Goal: Information Seeking & Learning: Check status

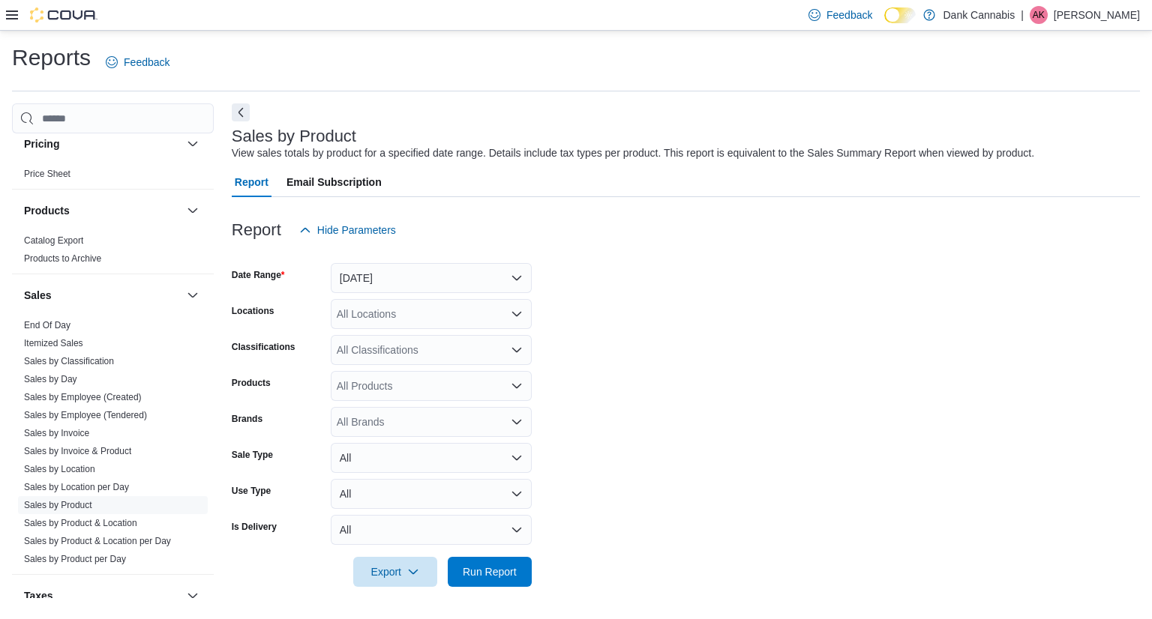
scroll to position [906, 0]
click at [80, 469] on link "Sales by Location" at bounding box center [59, 468] width 71 height 10
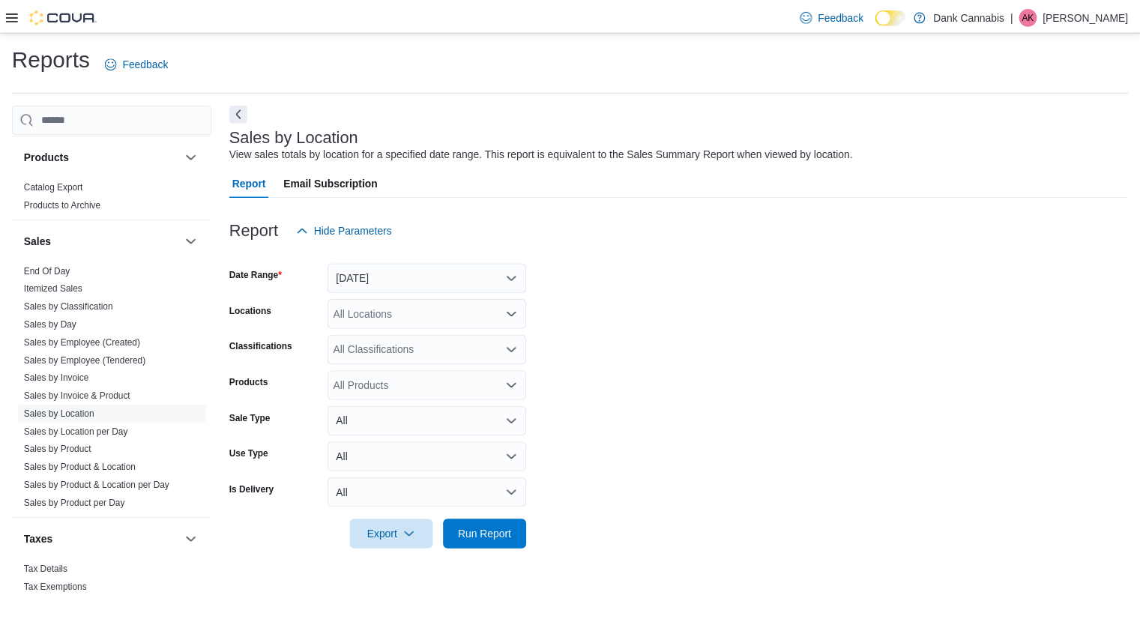
scroll to position [960, 0]
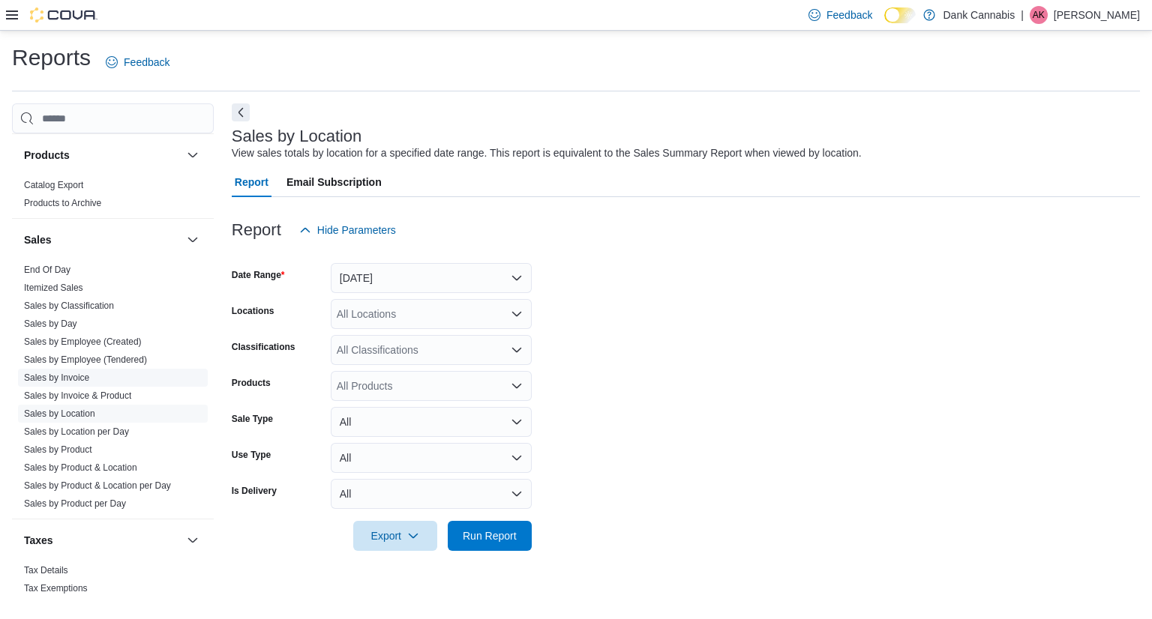
click at [66, 373] on link "Sales by Invoice" at bounding box center [56, 378] width 65 height 10
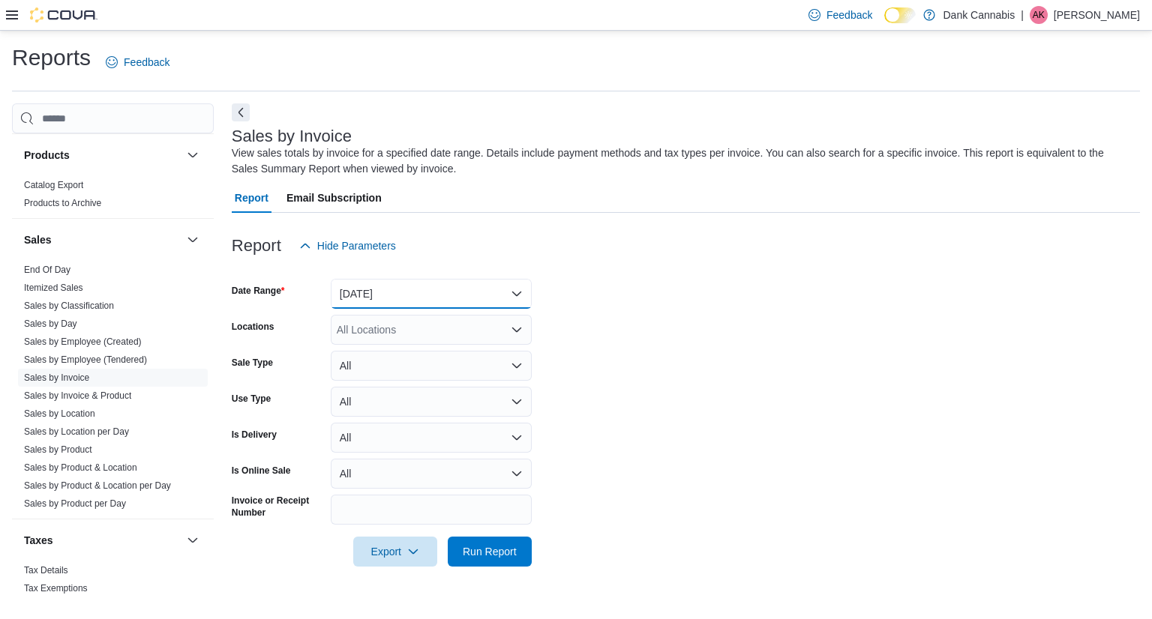
click at [451, 290] on button "[DATE]" at bounding box center [431, 294] width 201 height 30
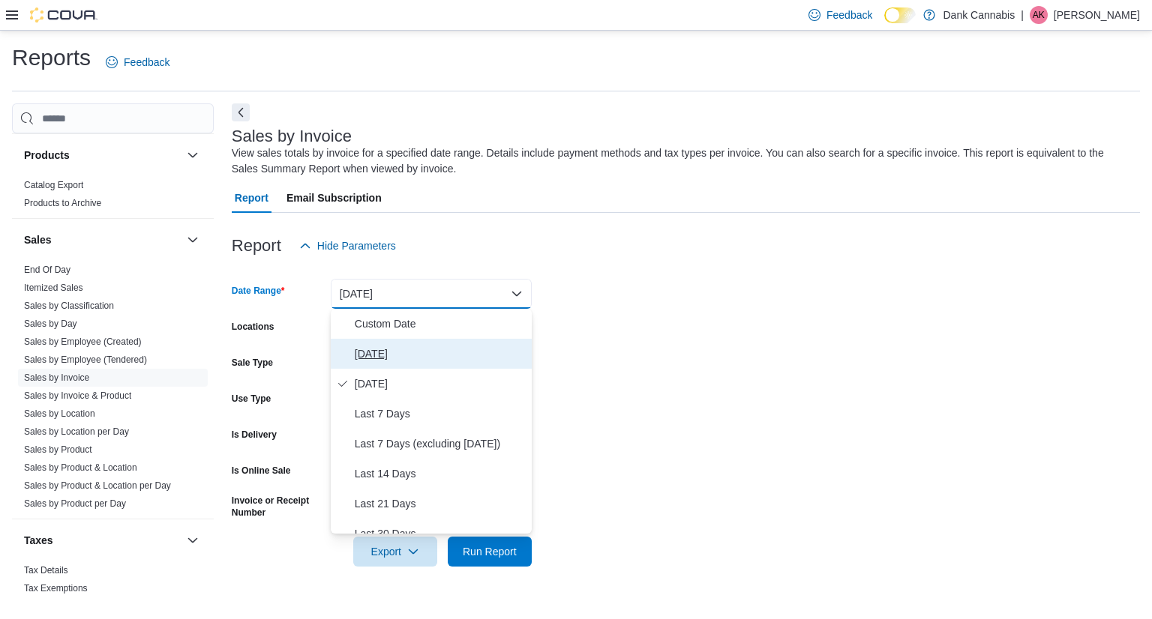
click at [405, 348] on span "Today" at bounding box center [440, 354] width 171 height 18
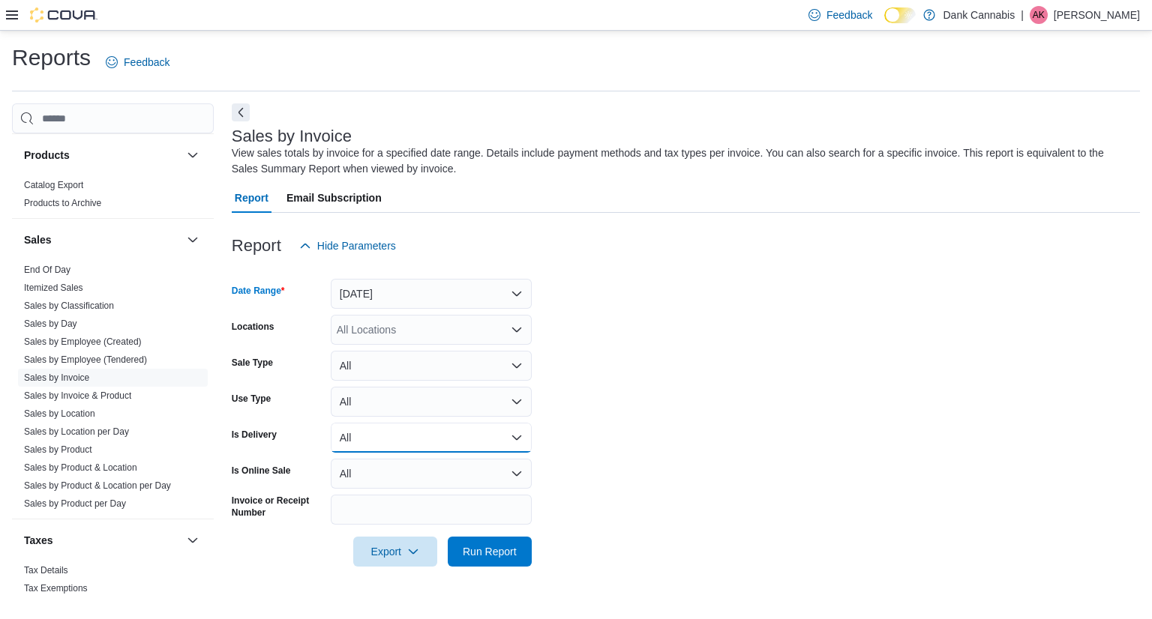
click at [444, 434] on button "All" at bounding box center [431, 438] width 201 height 30
click at [396, 500] on span "Yes" at bounding box center [440, 498] width 171 height 18
click at [490, 560] on span "Run Report" at bounding box center [490, 551] width 66 height 30
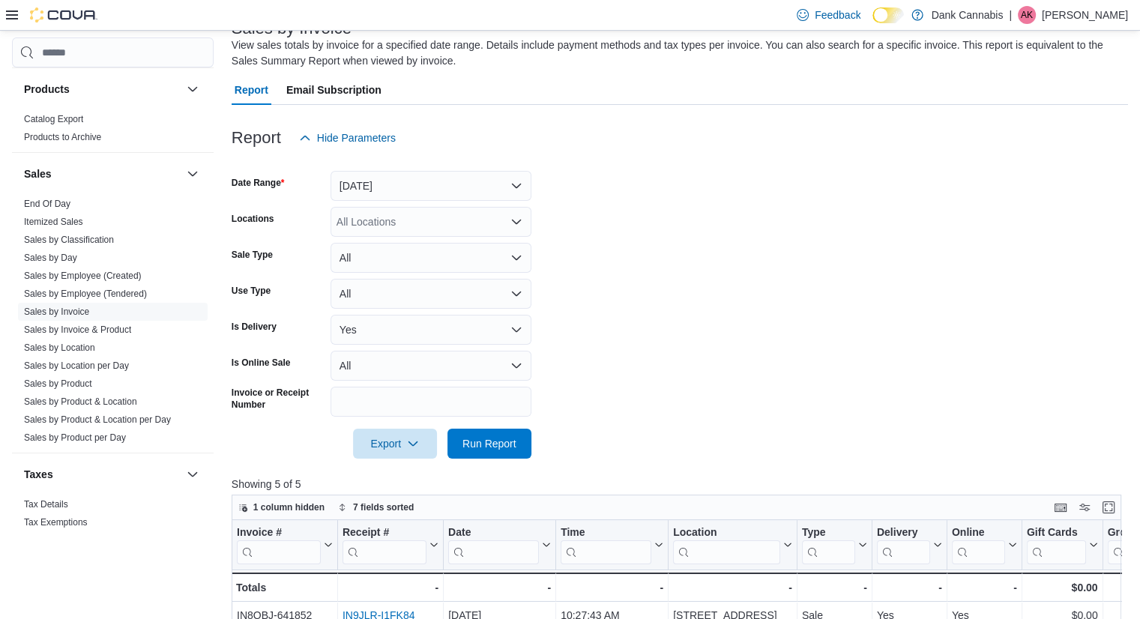
scroll to position [111, 0]
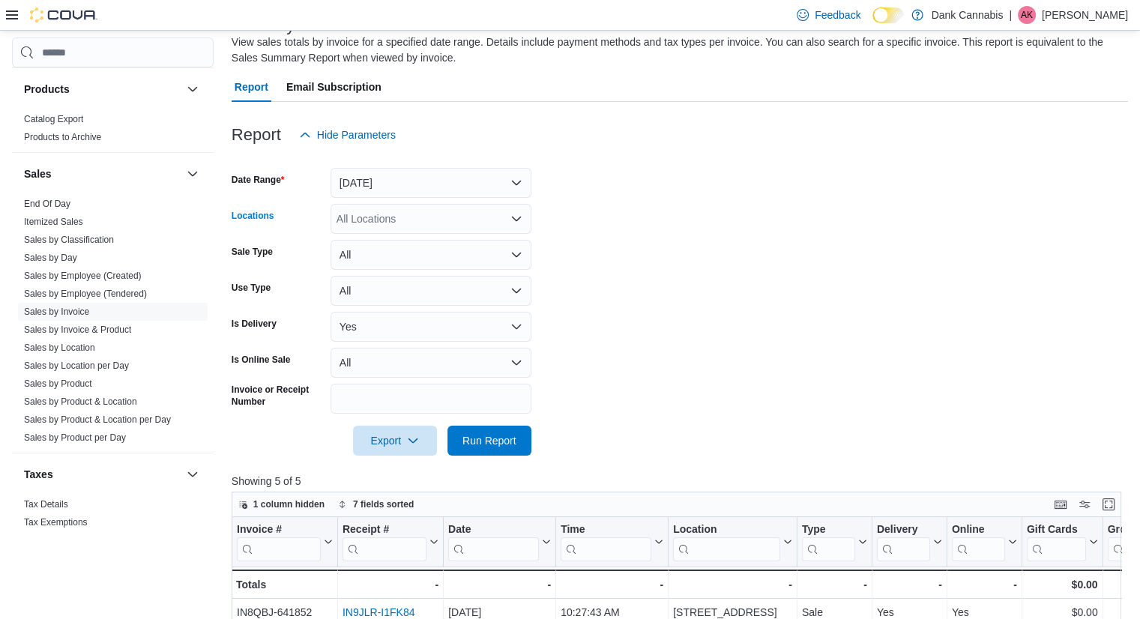
click at [460, 222] on div "All Locations" at bounding box center [431, 219] width 201 height 30
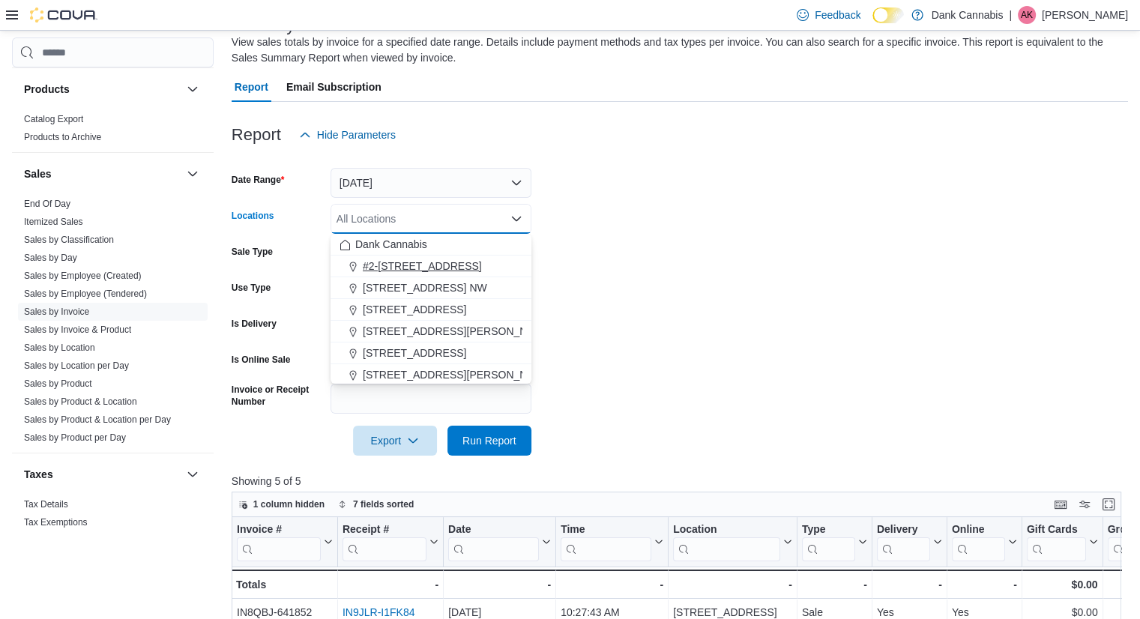
click at [438, 264] on span "#2-3525 26th Ave SE" at bounding box center [422, 266] width 119 height 15
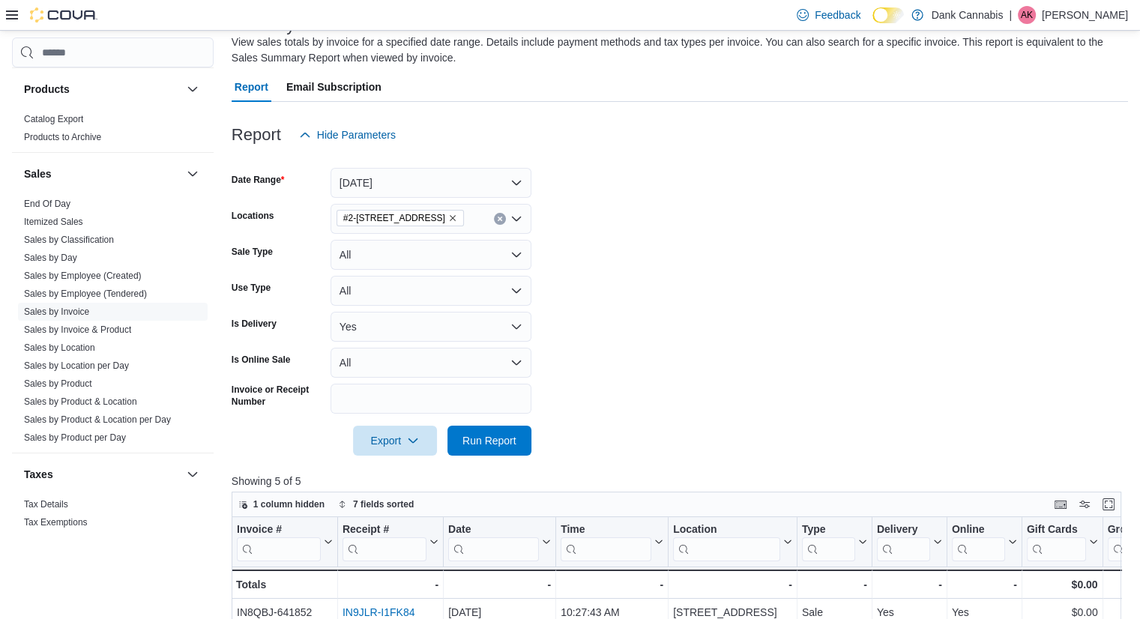
click at [636, 346] on form "Date Range Today Locations #2-3525 26th Ave SE Sale Type All Use Type All Is De…" at bounding box center [680, 303] width 897 height 306
click at [480, 443] on span "Run Report" at bounding box center [490, 440] width 54 height 15
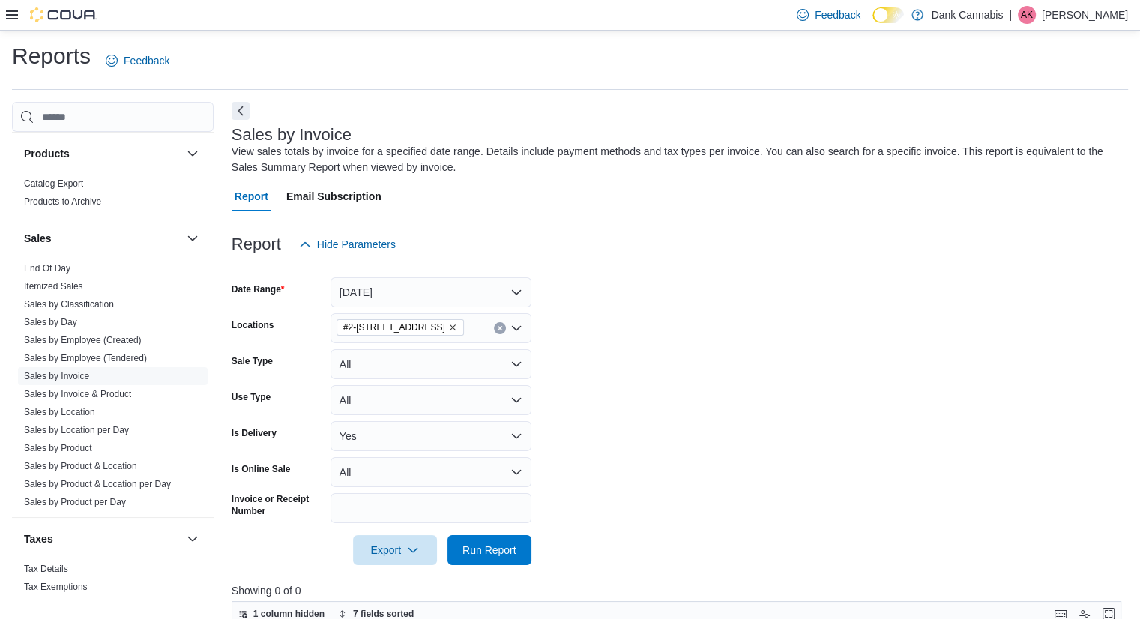
scroll to position [3, 0]
click at [424, 432] on button "Yes" at bounding box center [431, 435] width 201 height 30
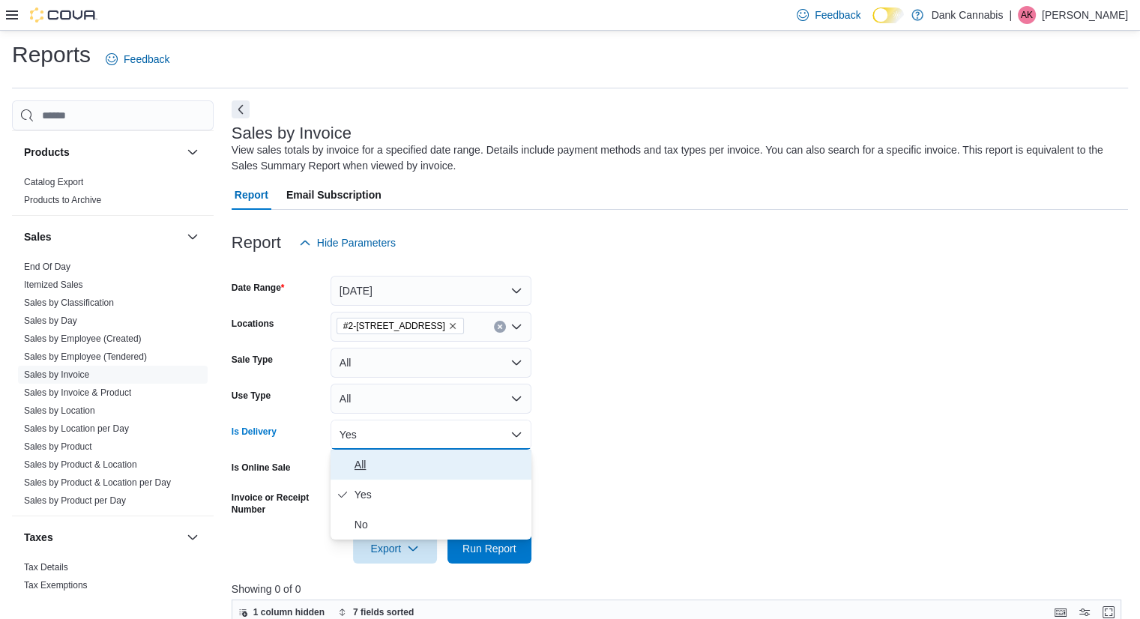
click at [383, 469] on span "All" at bounding box center [440, 465] width 171 height 18
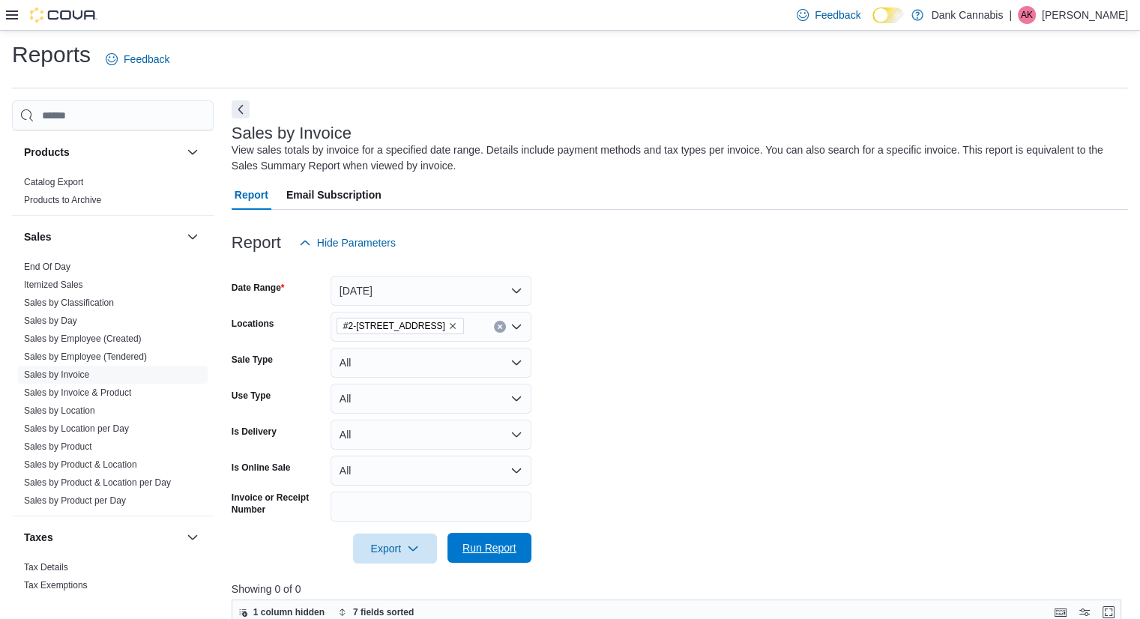
click at [516, 559] on span "Run Report" at bounding box center [490, 548] width 66 height 30
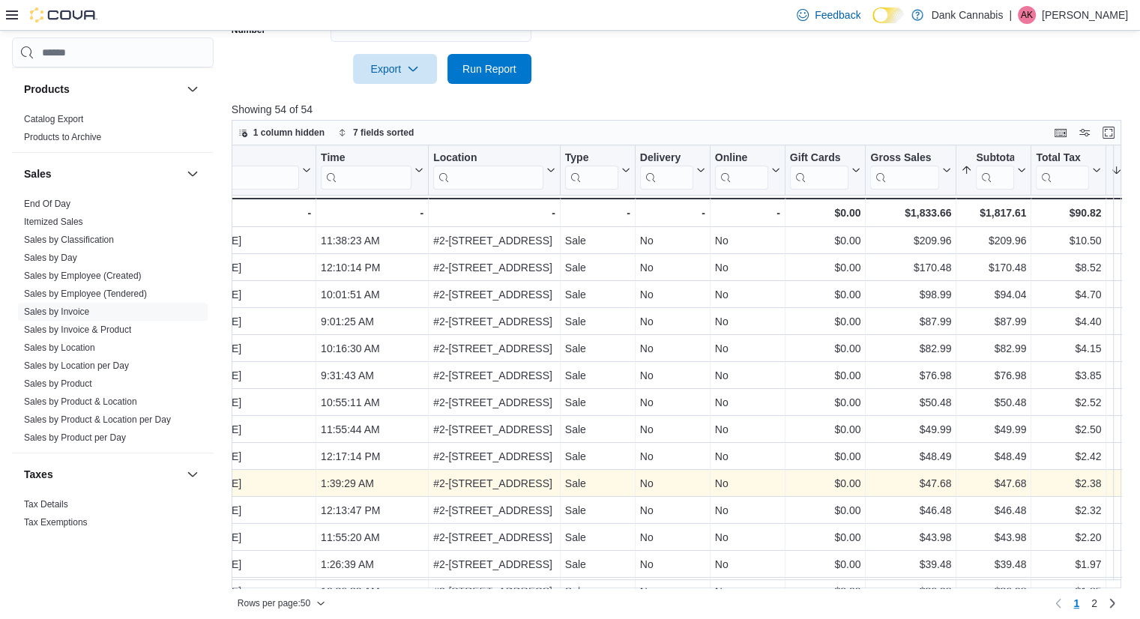
scroll to position [0, 513]
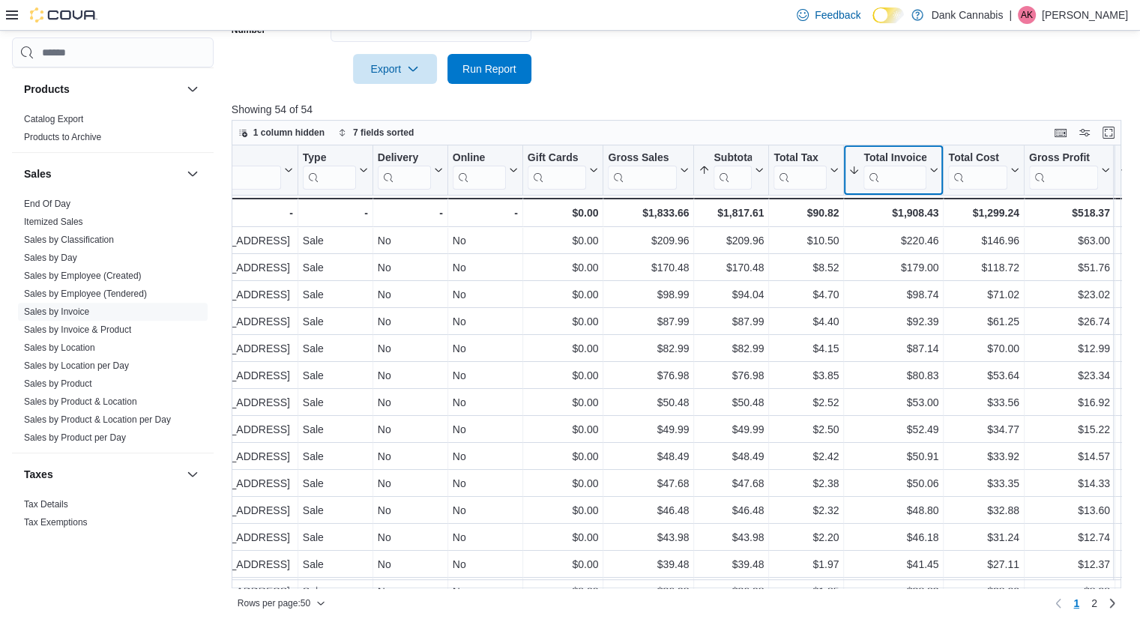
click at [899, 177] on input "search" at bounding box center [895, 178] width 63 height 24
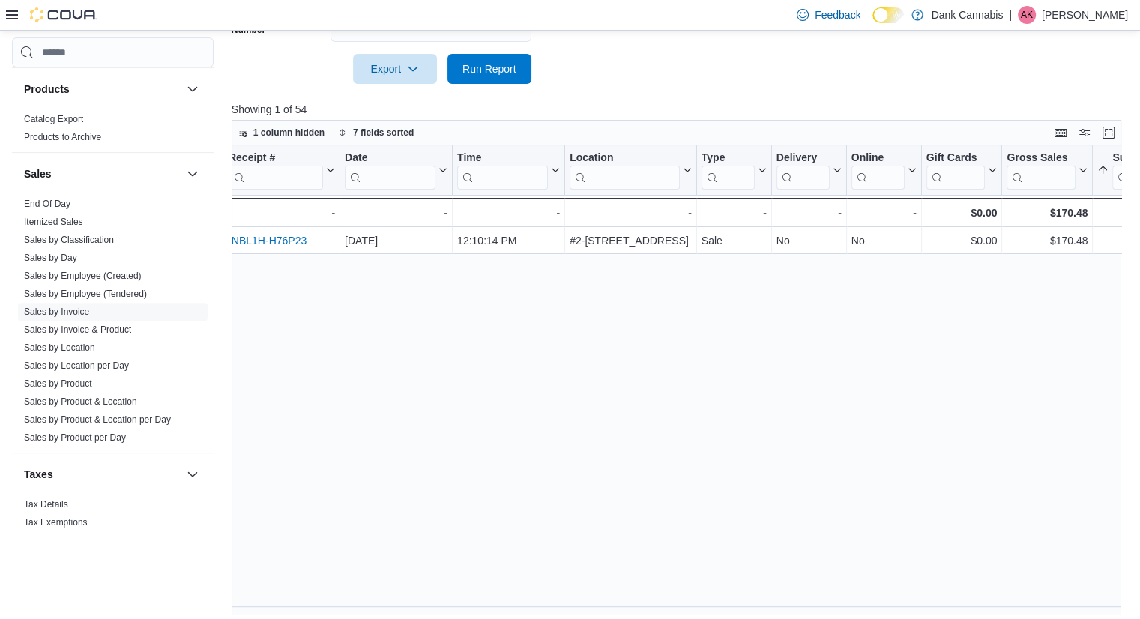
scroll to position [0, 0]
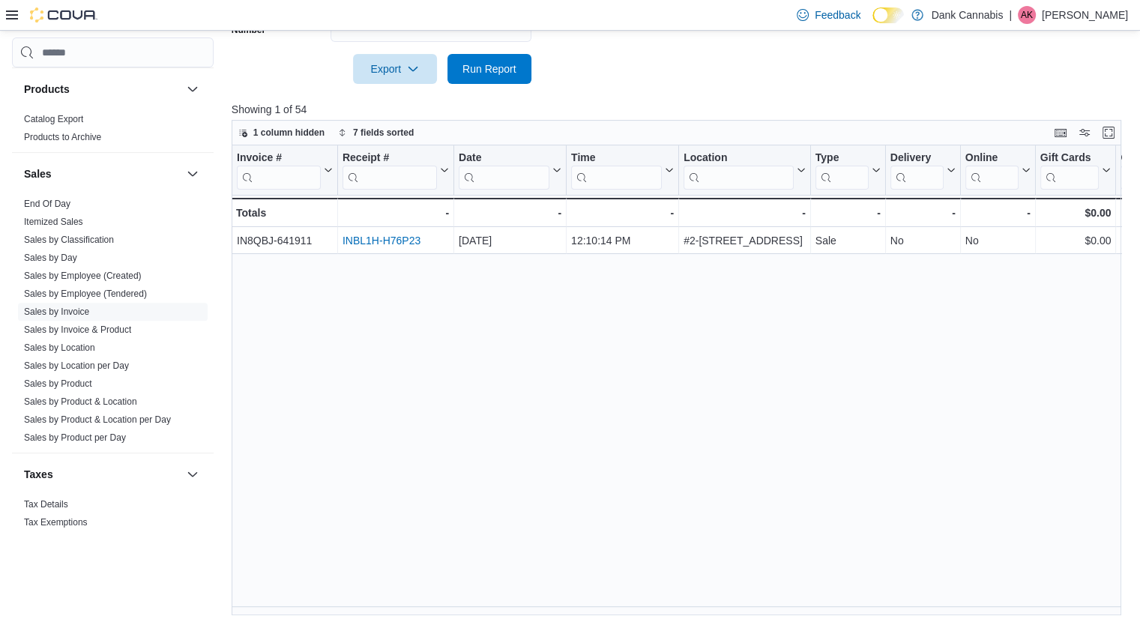
type input "***"
click at [399, 232] on div "Invoice # Click to view column header actions Receipt # Click to view column he…" at bounding box center [681, 380] width 899 height 470
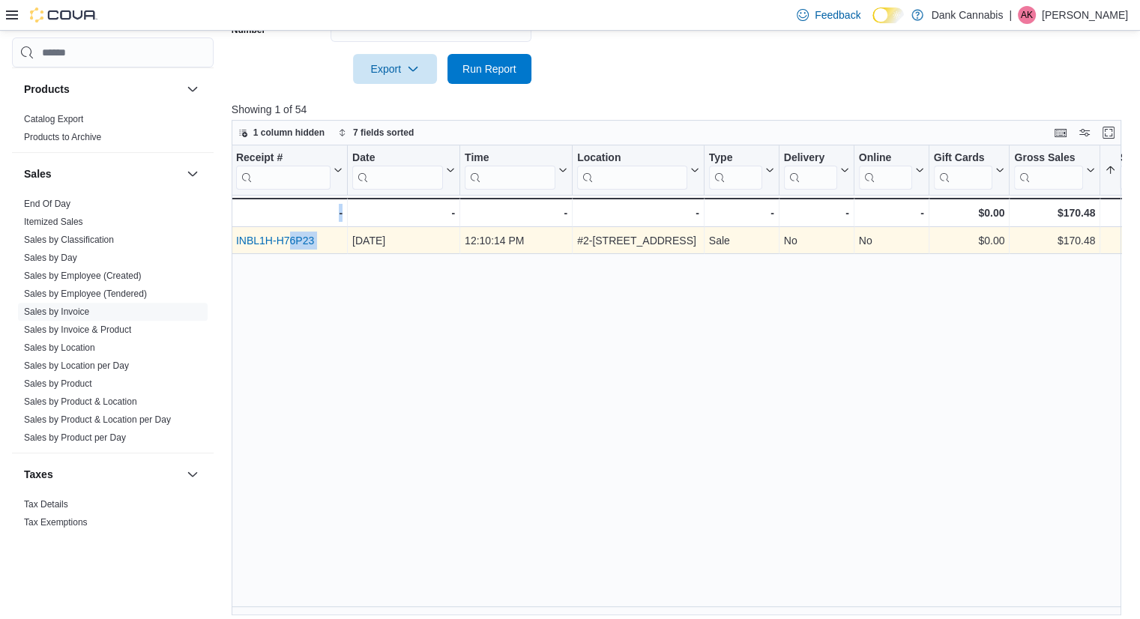
click at [295, 241] on link "INBL1H-H76P23" at bounding box center [275, 241] width 78 height 12
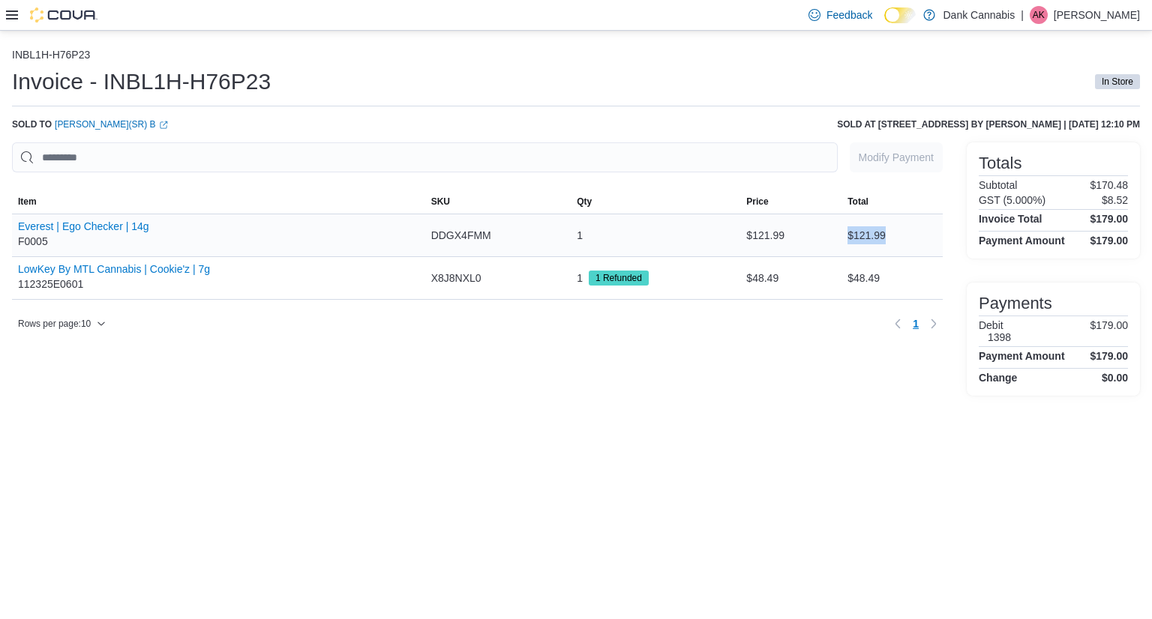
drag, startPoint x: 885, startPoint y: 238, endPoint x: 824, endPoint y: 240, distance: 60.7
click at [824, 240] on tr "Item Everest | Ego Checker | 14g F0005 SKU DDGX4FMM Qty 1 Price $121.99 Total $…" at bounding box center [477, 235] width 930 height 43
